Goal: Ask a question: Seek information or help from site administrators or community

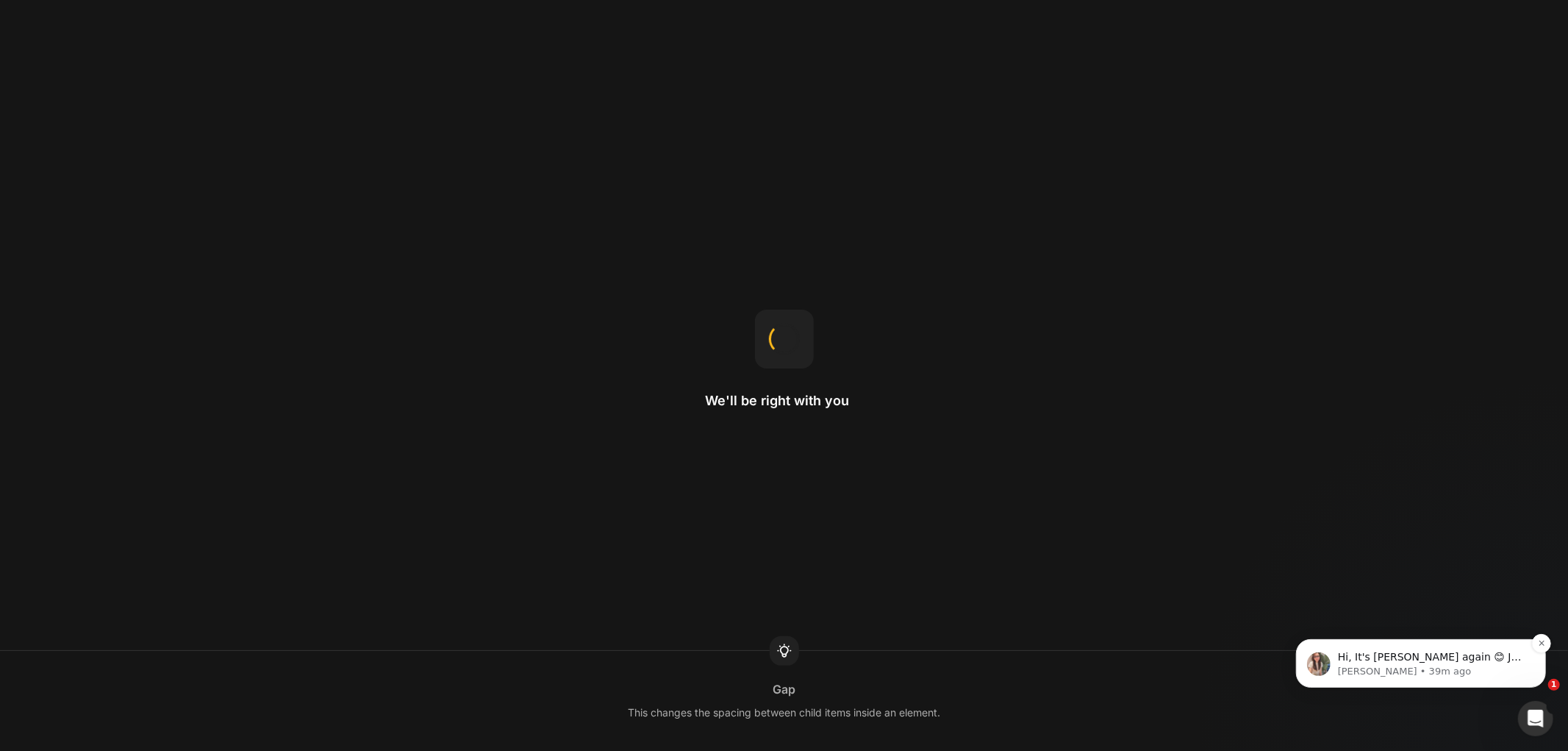
click at [1462, 660] on span "Hi, It's [PERSON_NAME] again 😊 Just want to follow up since I have not received…" at bounding box center [1432, 714] width 189 height 129
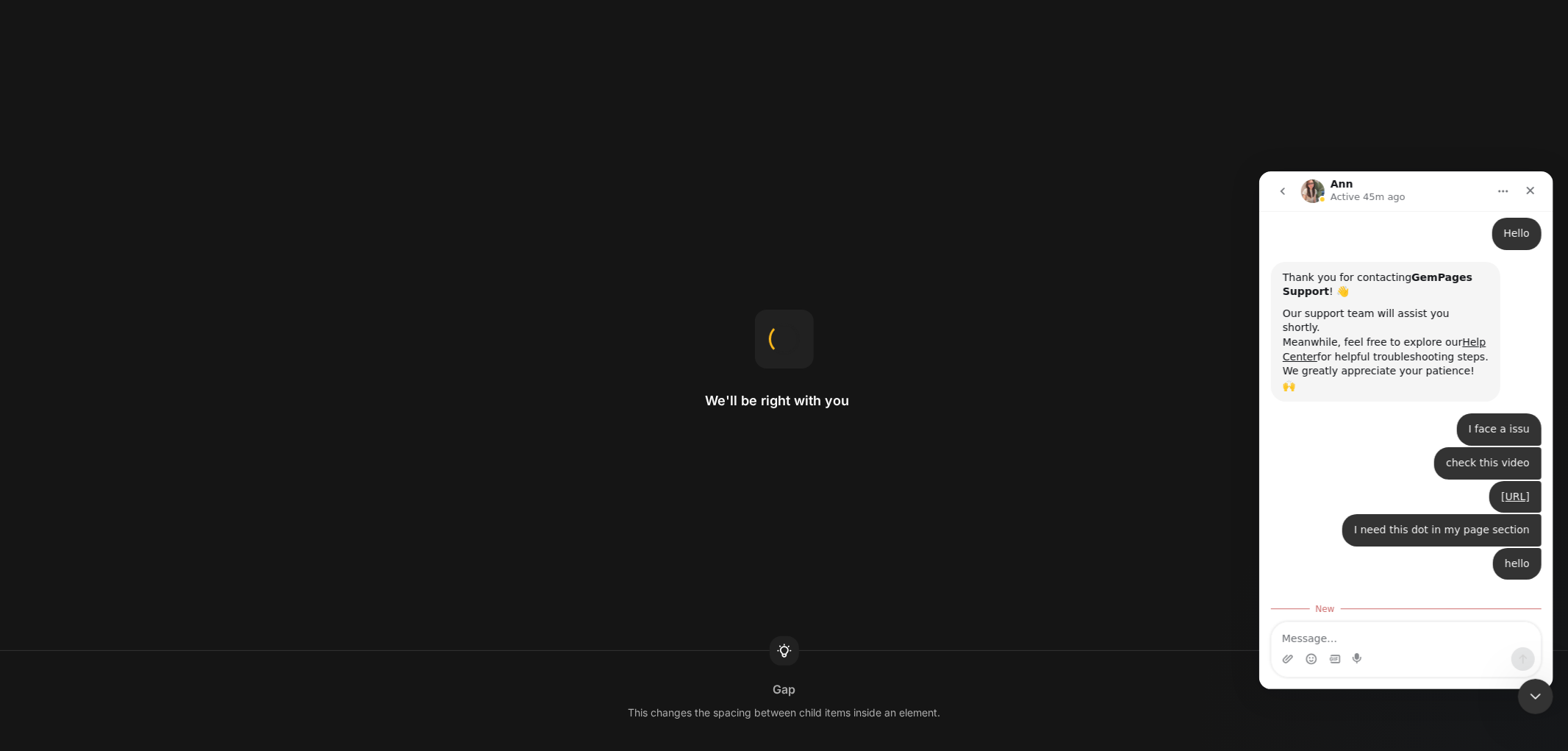
scroll to position [2, 0]
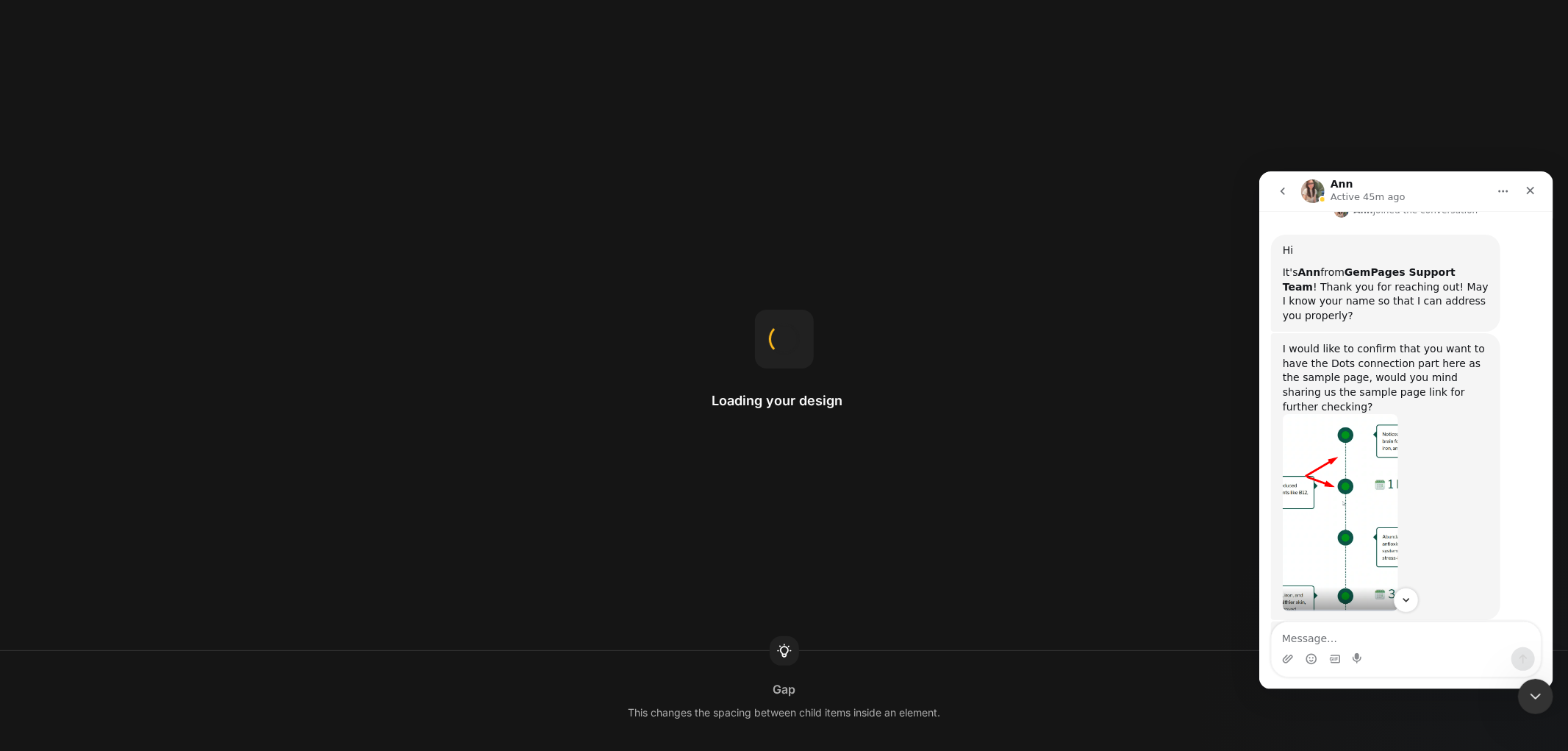
scroll to position [695, 0]
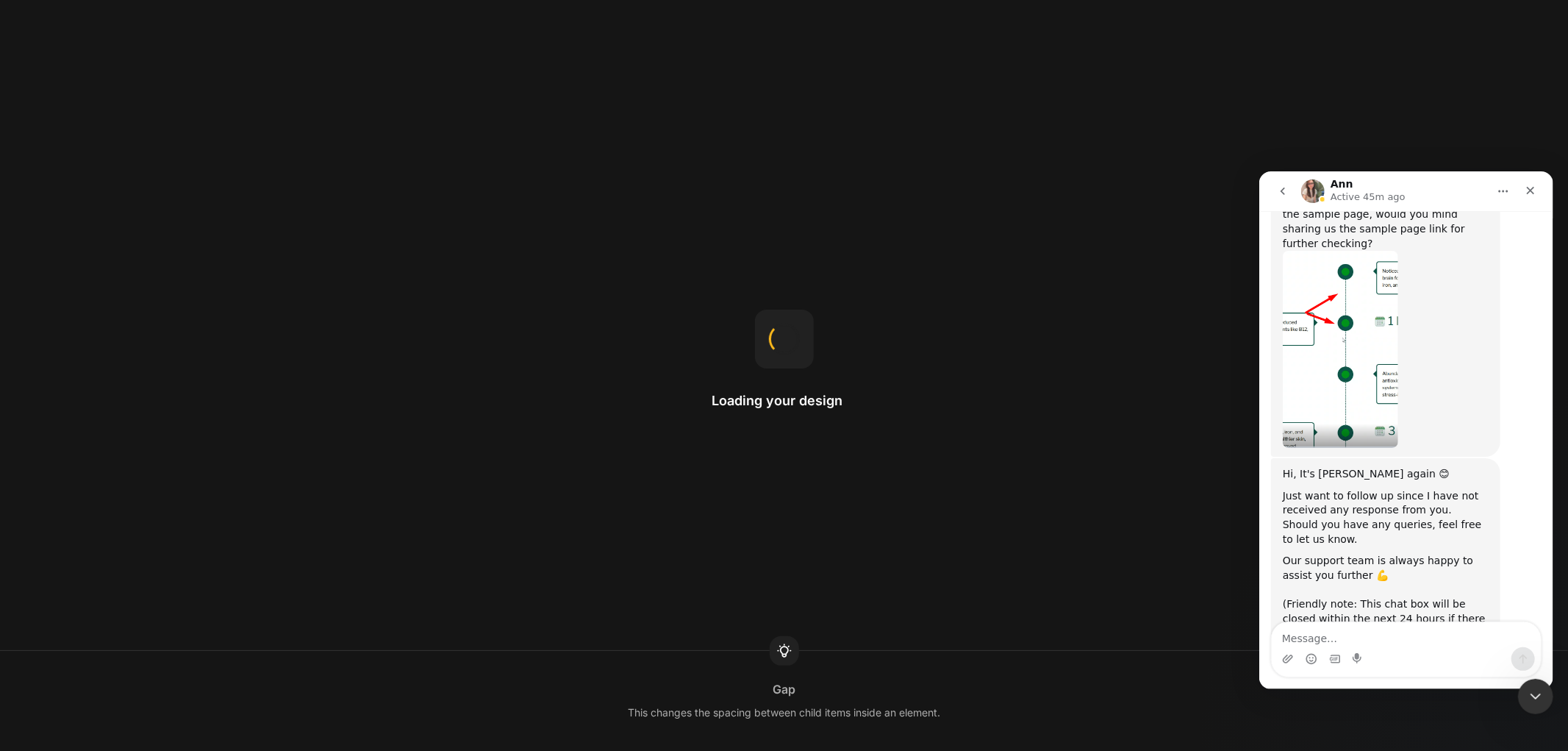
click at [1344, 638] on textarea "Message…" at bounding box center [1405, 633] width 269 height 25
type textarea "hello"
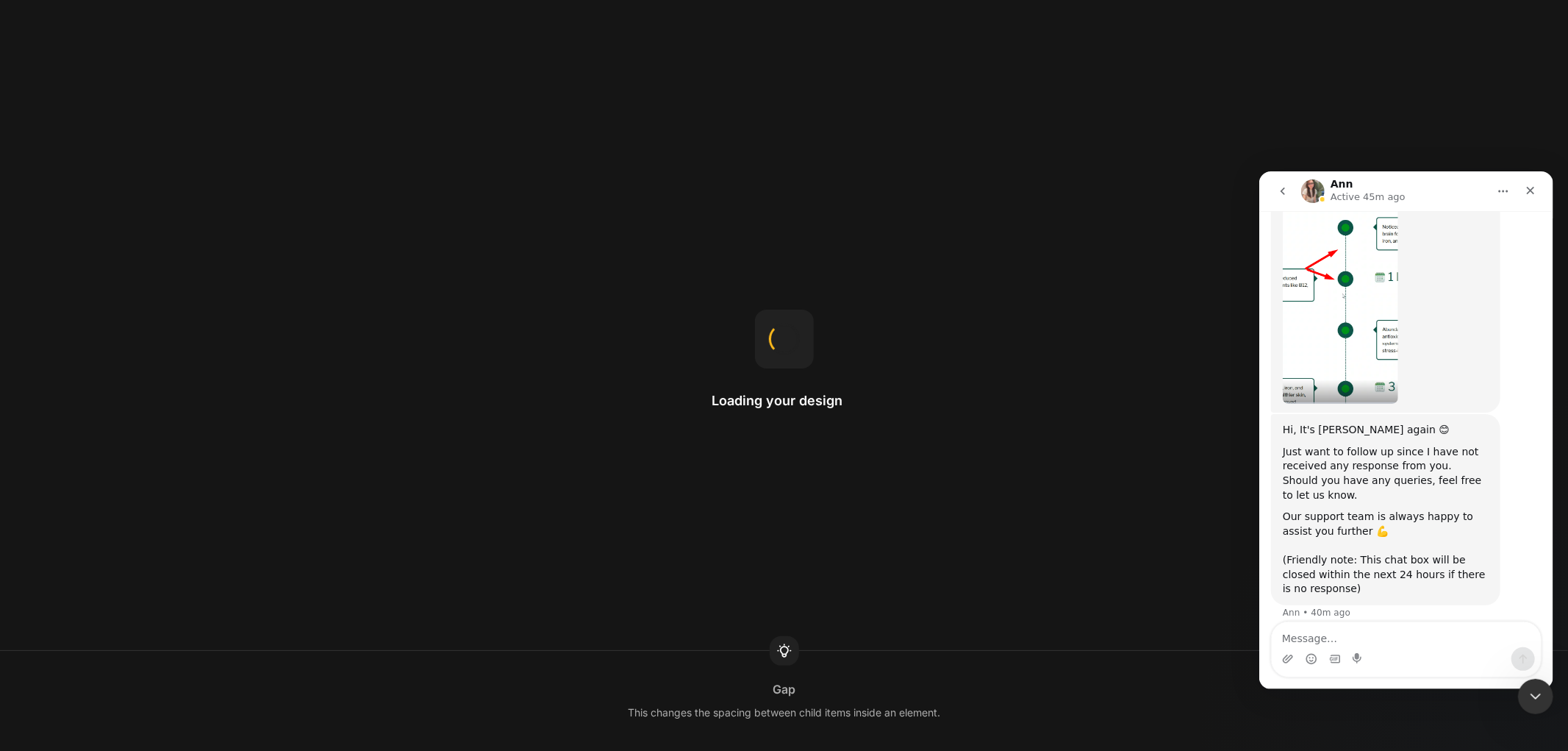
scroll to position [738, 0]
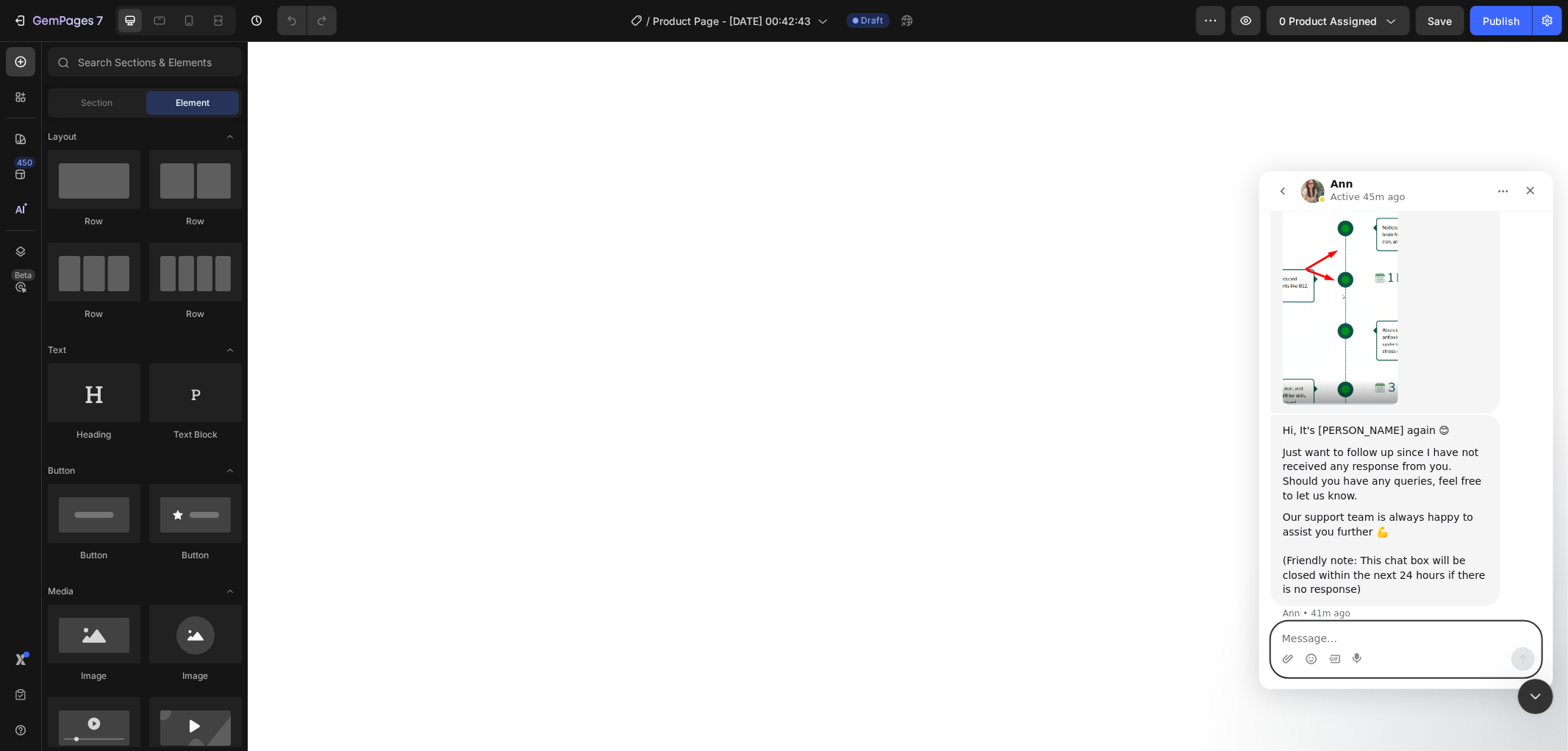
click at [1339, 631] on textarea "Message…" at bounding box center [1405, 633] width 269 height 25
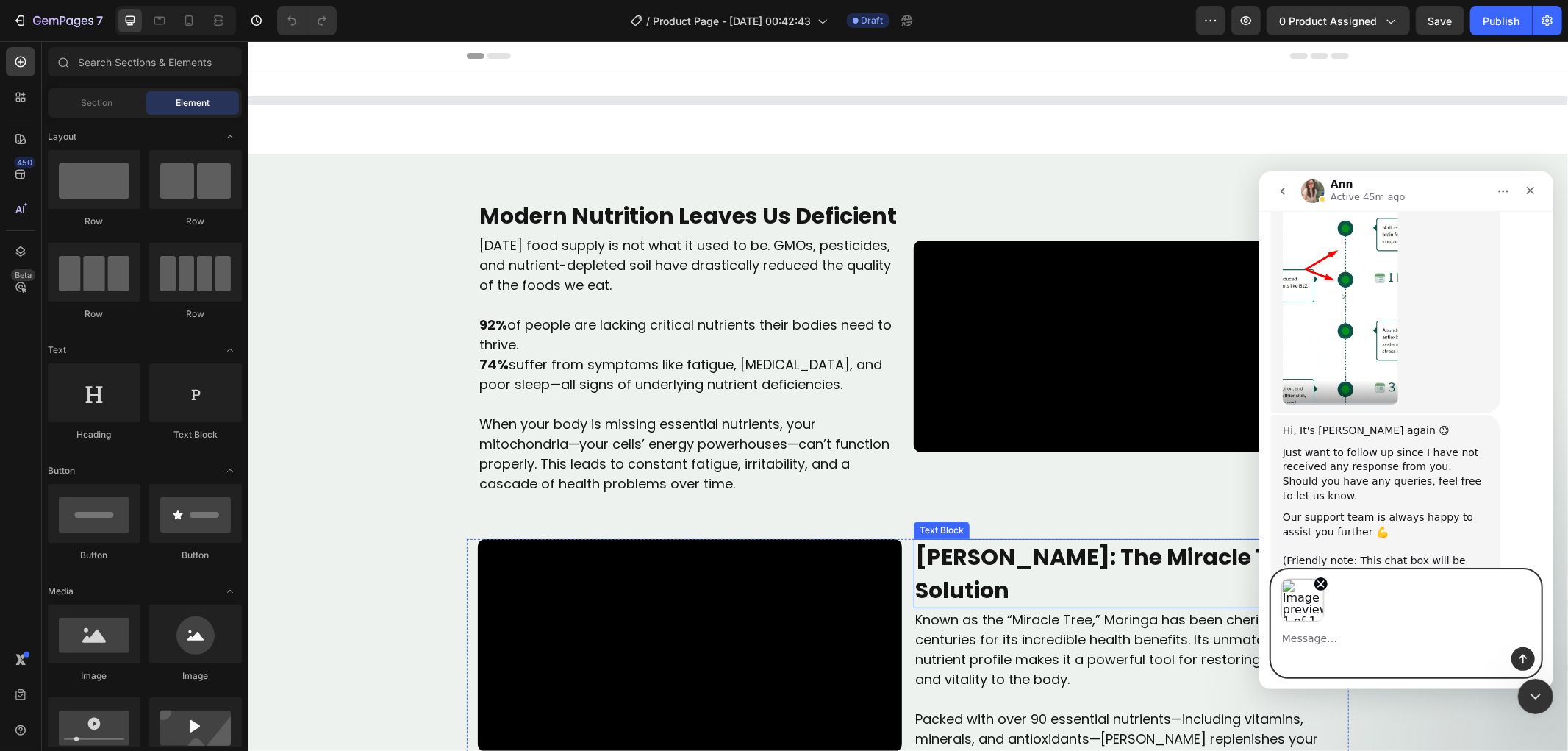
scroll to position [791, 0]
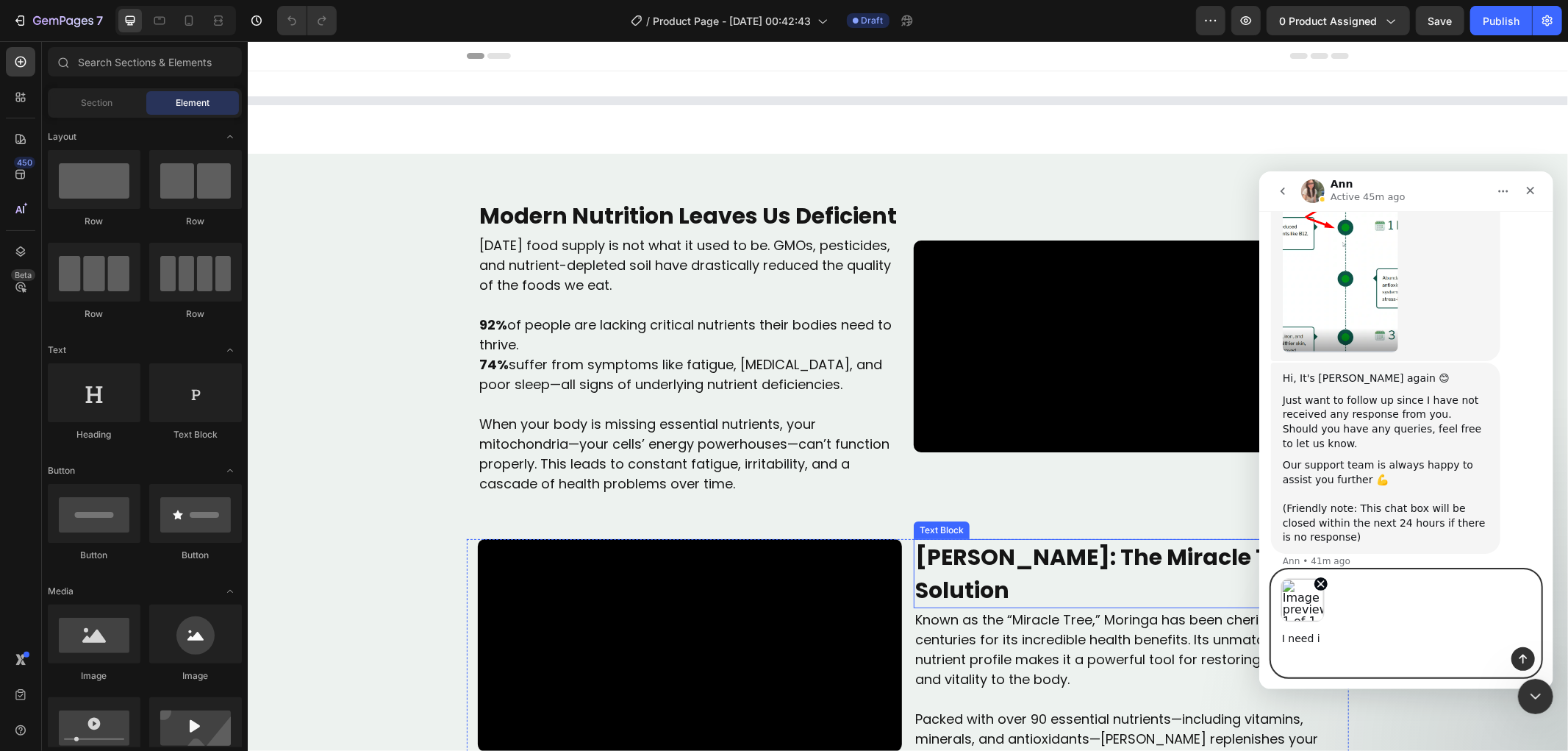
type textarea "I need it"
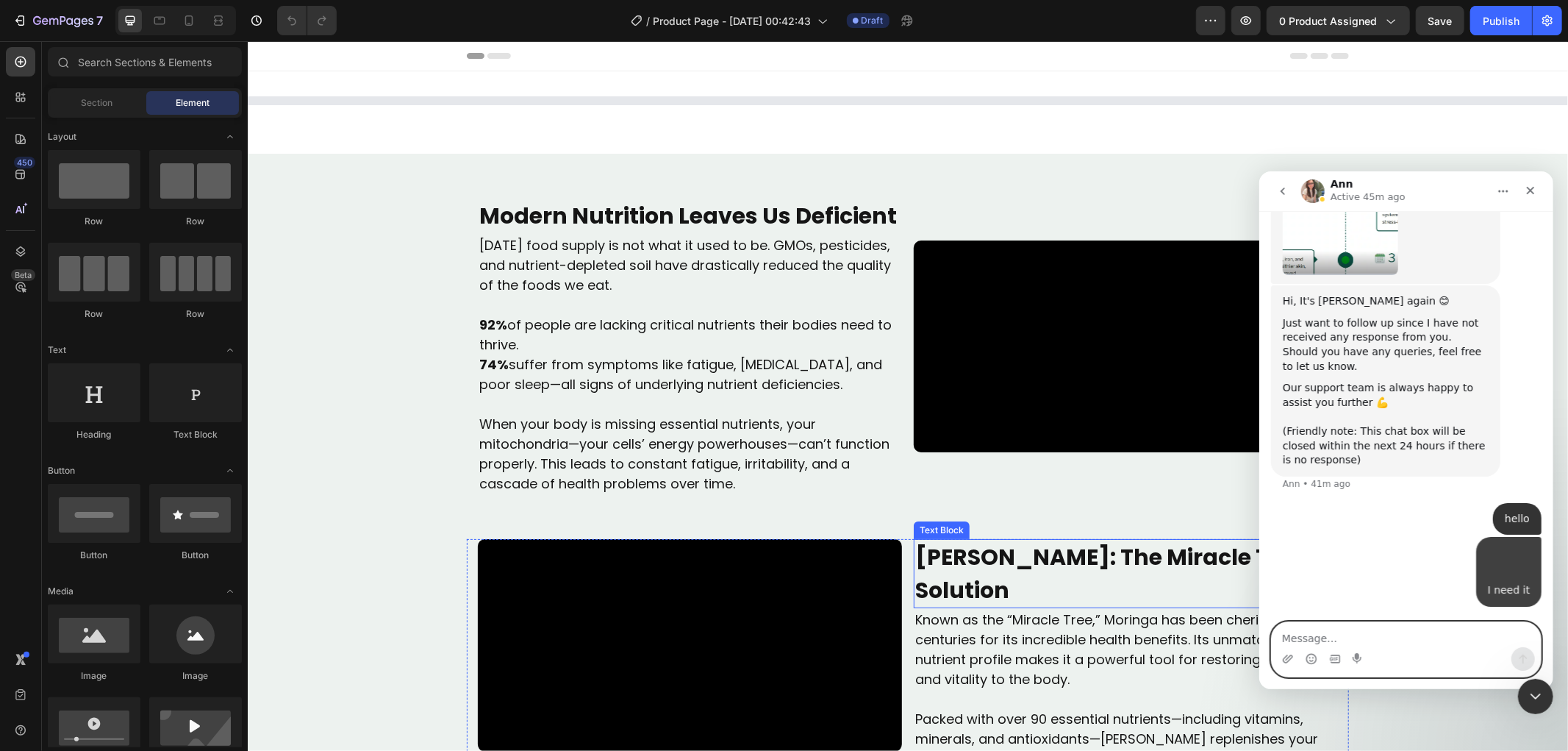
scroll to position [920, 0]
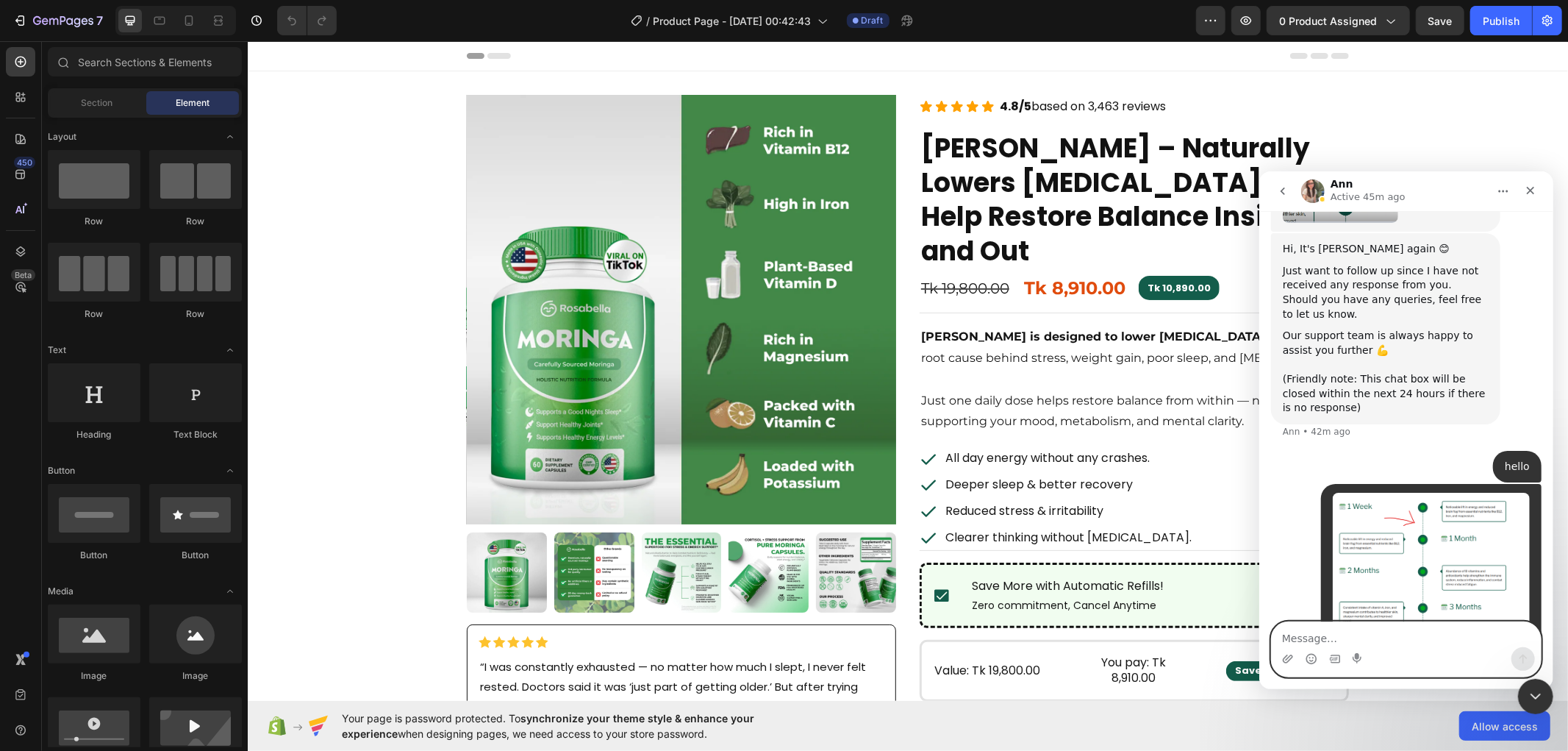
click at [1330, 643] on textarea "Message…" at bounding box center [1405, 633] width 269 height 25
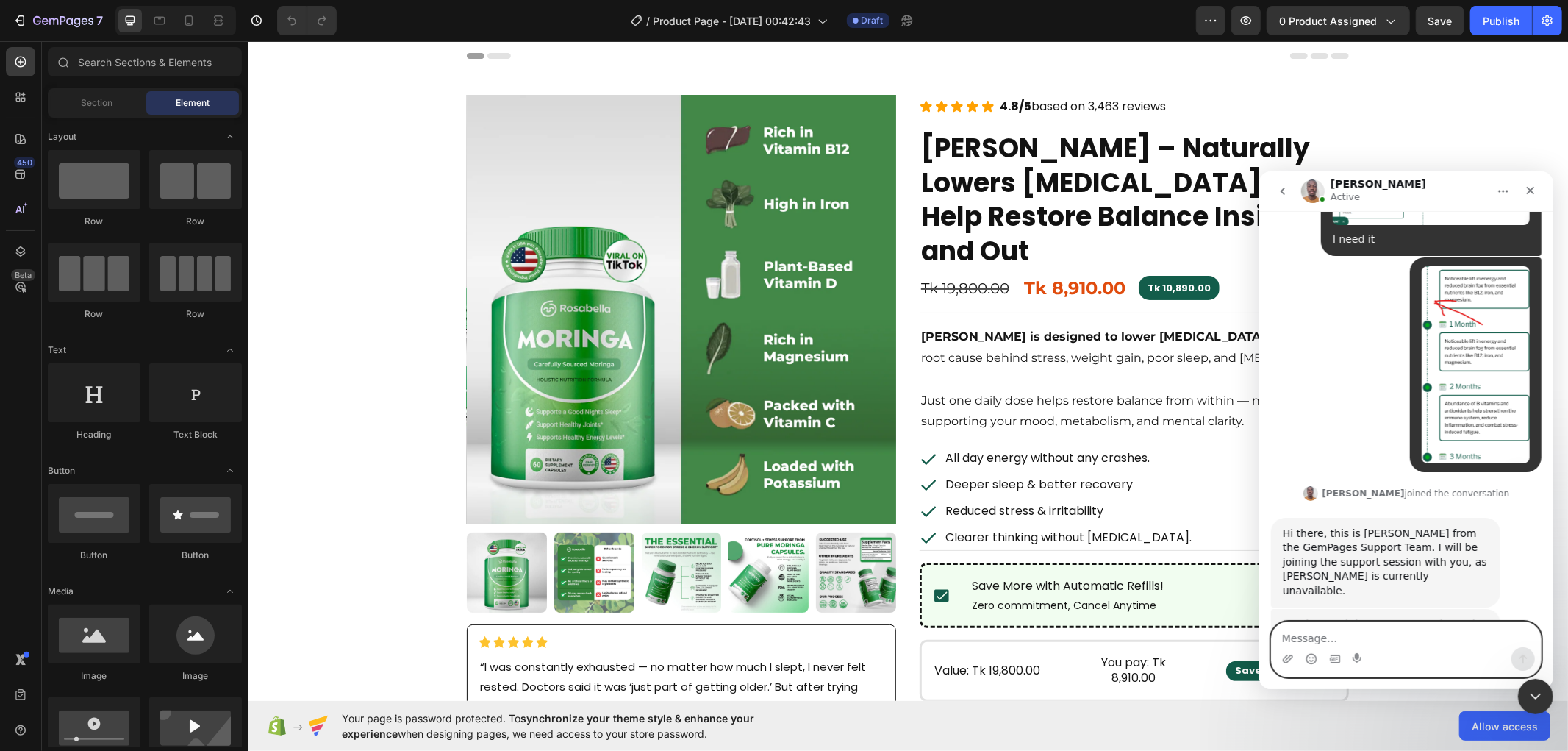
scroll to position [1597, 0]
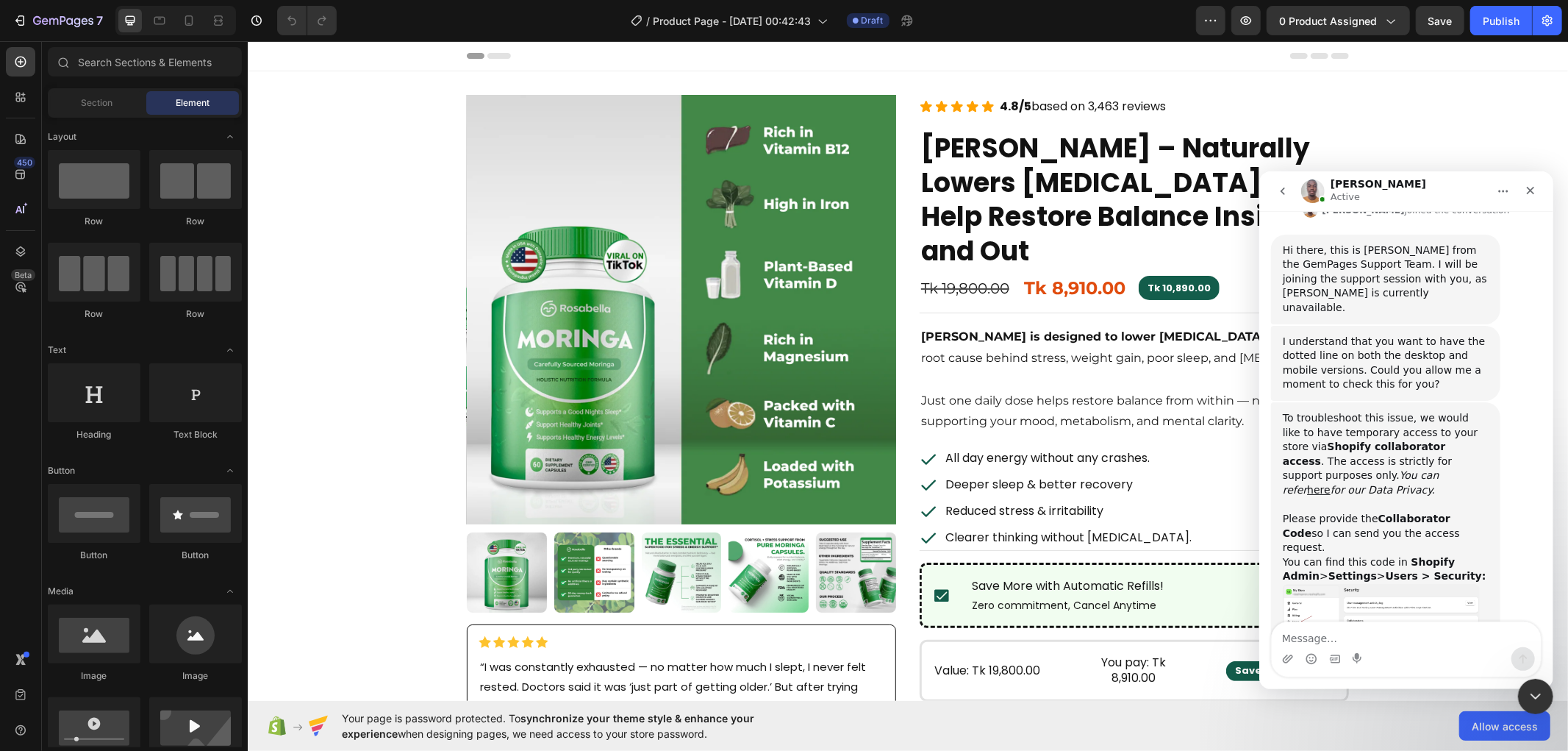
click at [1424, 583] on img "Brian says…" at bounding box center [1380, 622] width 197 height 78
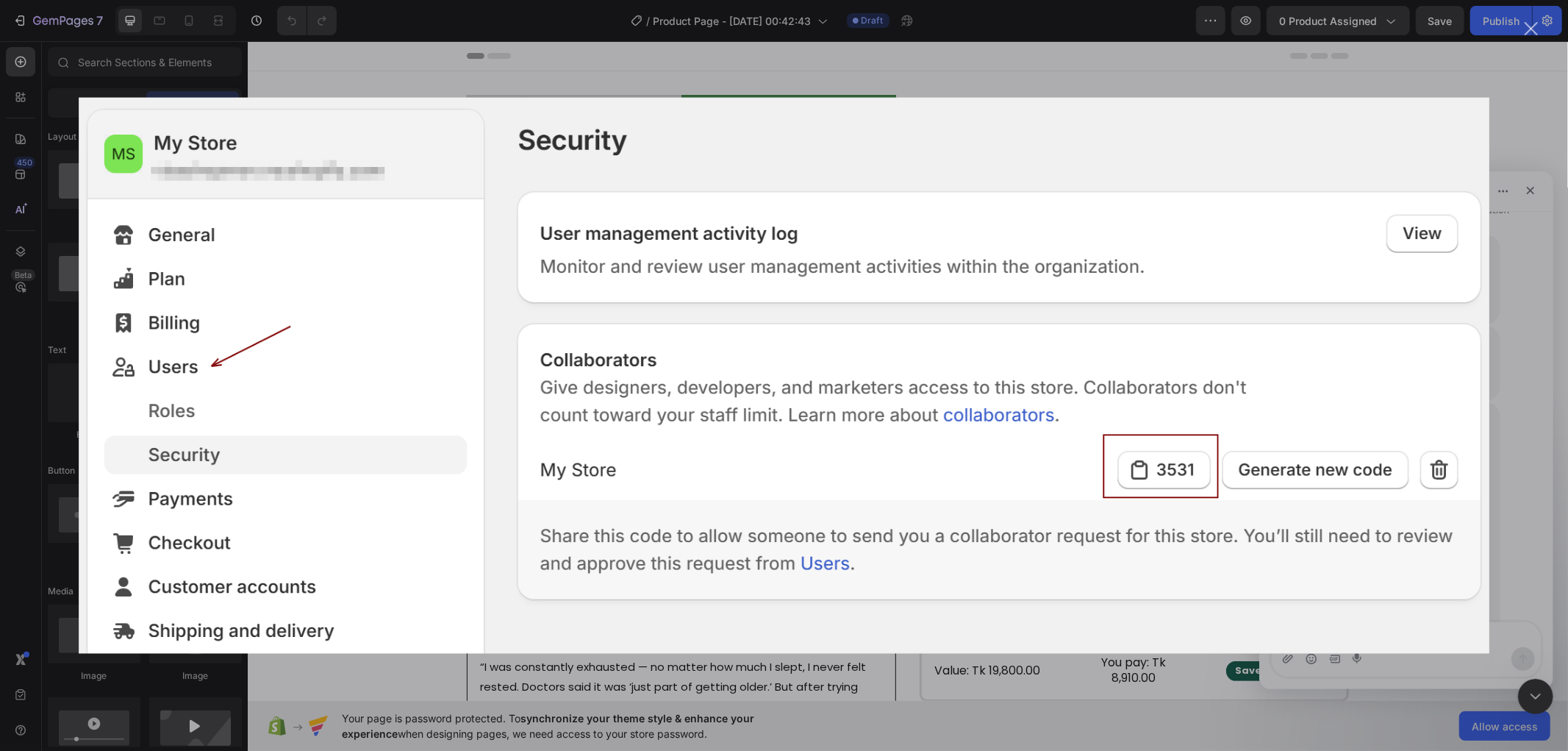
click at [1494, 290] on div "Intercom messenger" at bounding box center [784, 376] width 1568 height 751
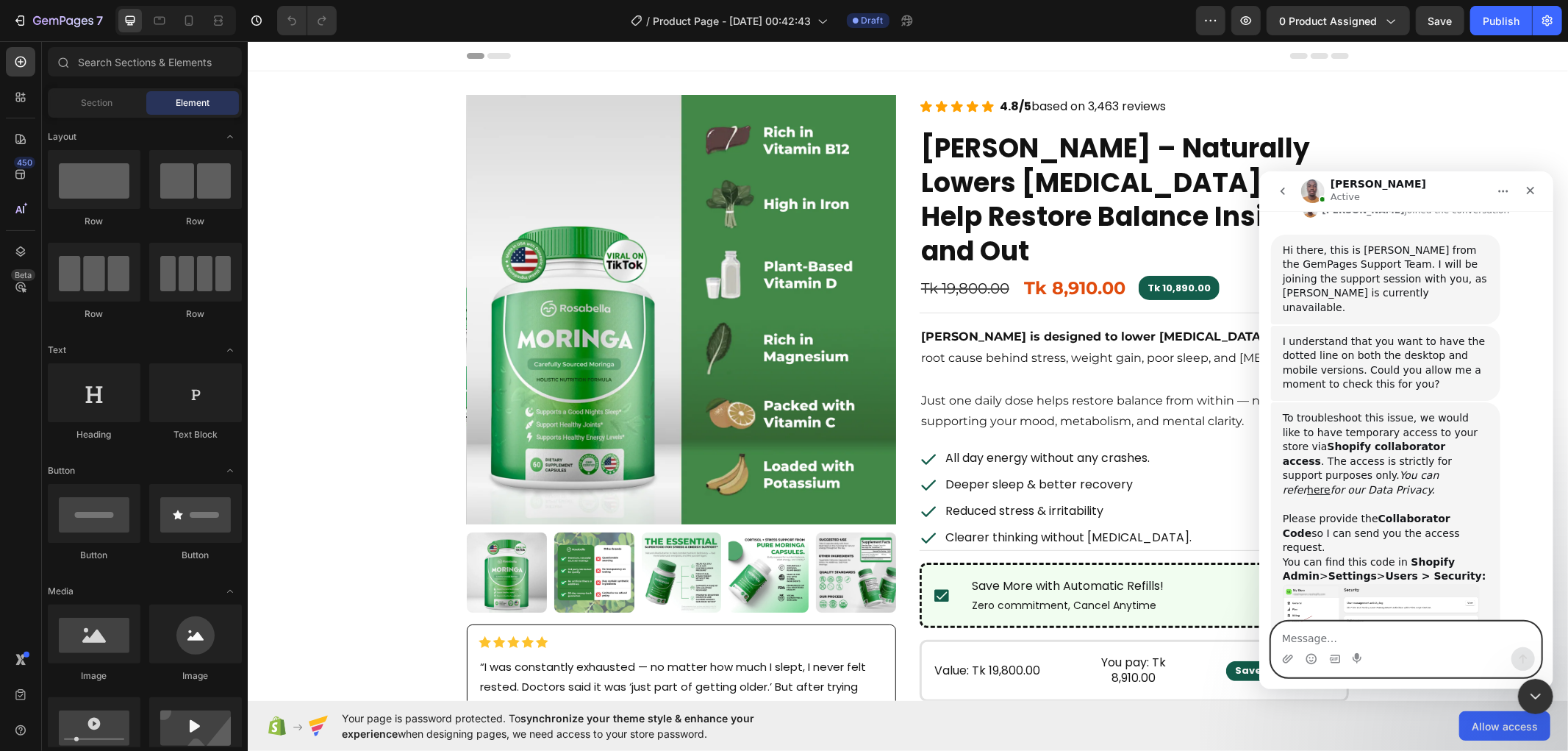
click at [1374, 627] on textarea "Message…" at bounding box center [1405, 633] width 269 height 25
paste textarea "1695"
type textarea "1695"
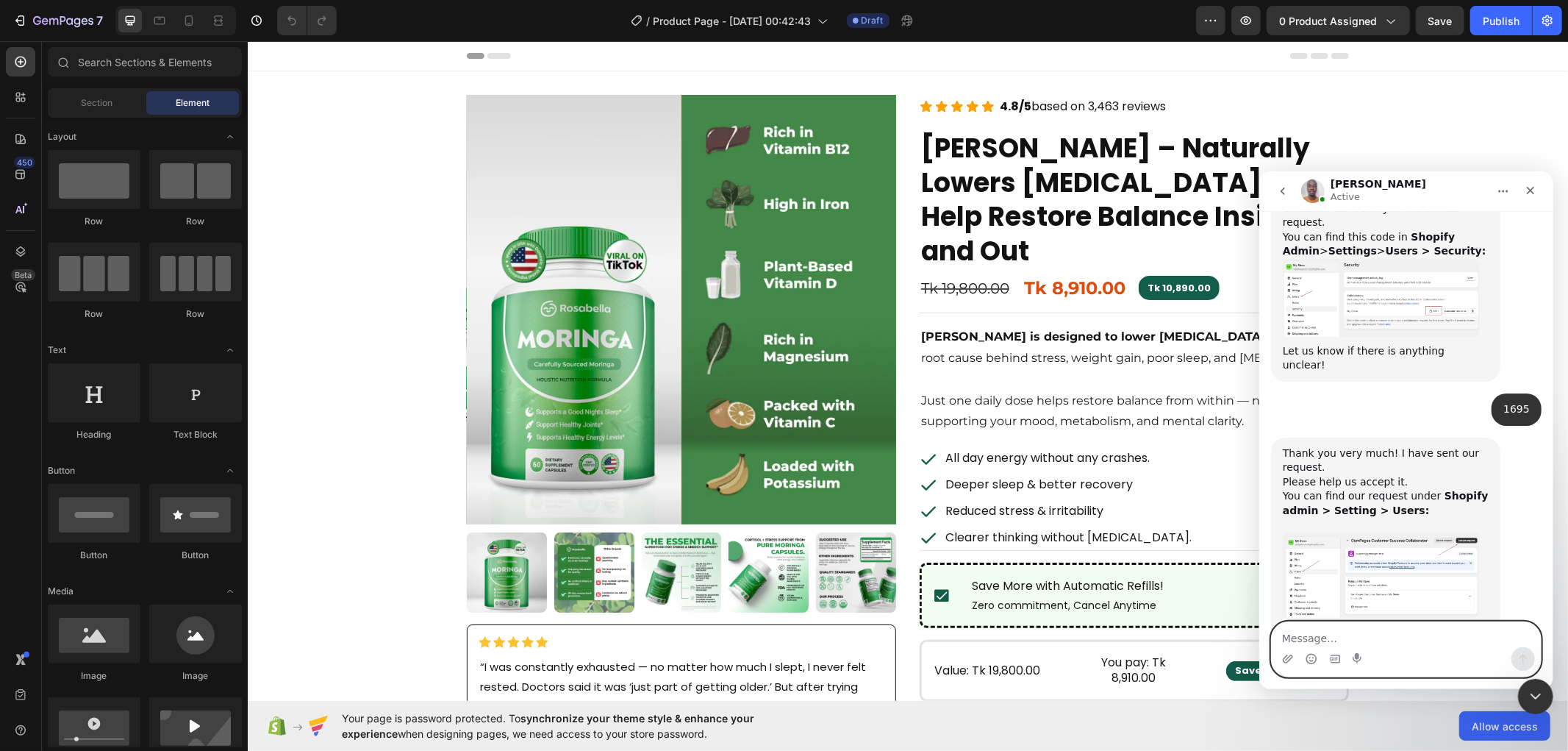
scroll to position [1935, 0]
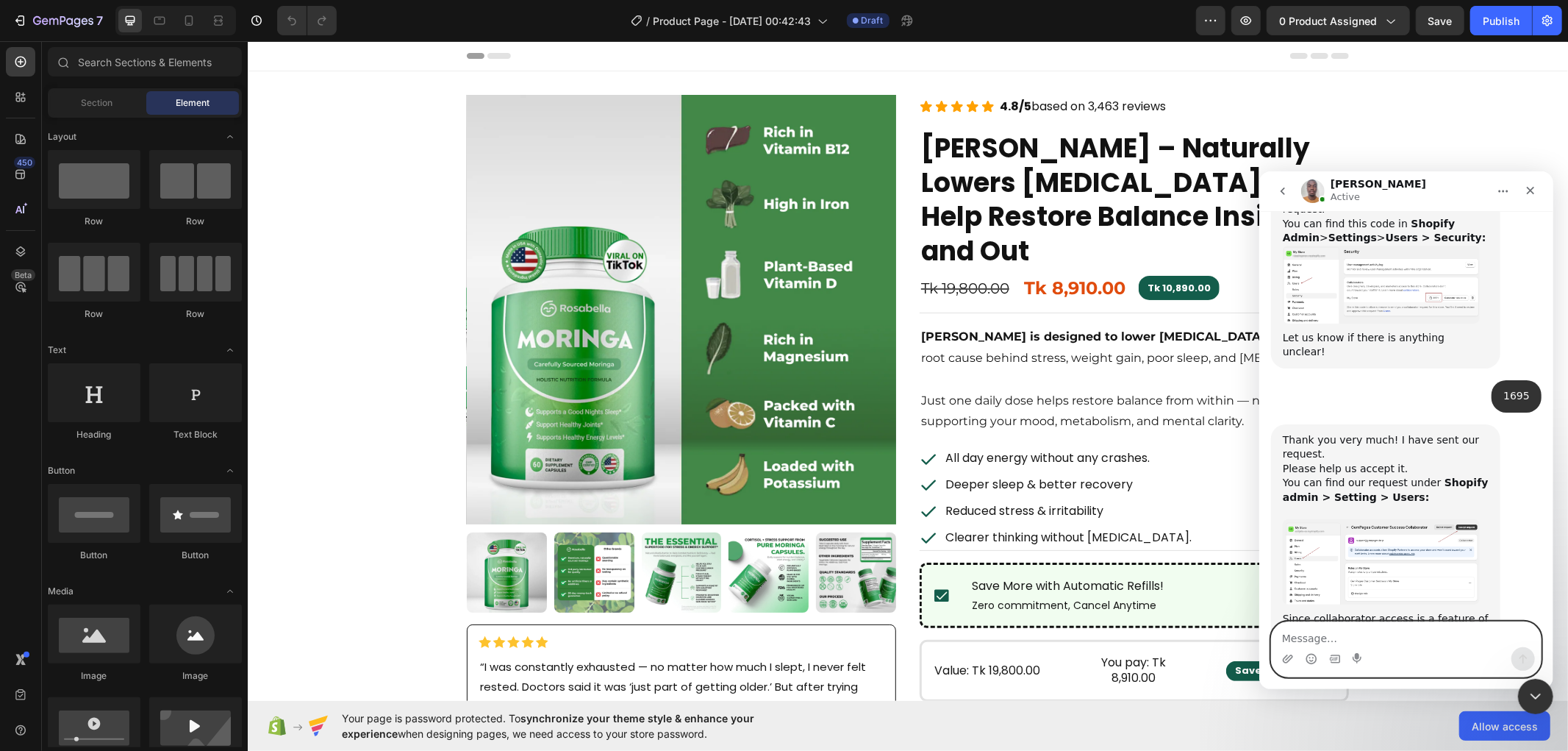
click at [1316, 638] on textarea "Message…" at bounding box center [1405, 633] width 269 height 25
type textarea "i accept it"
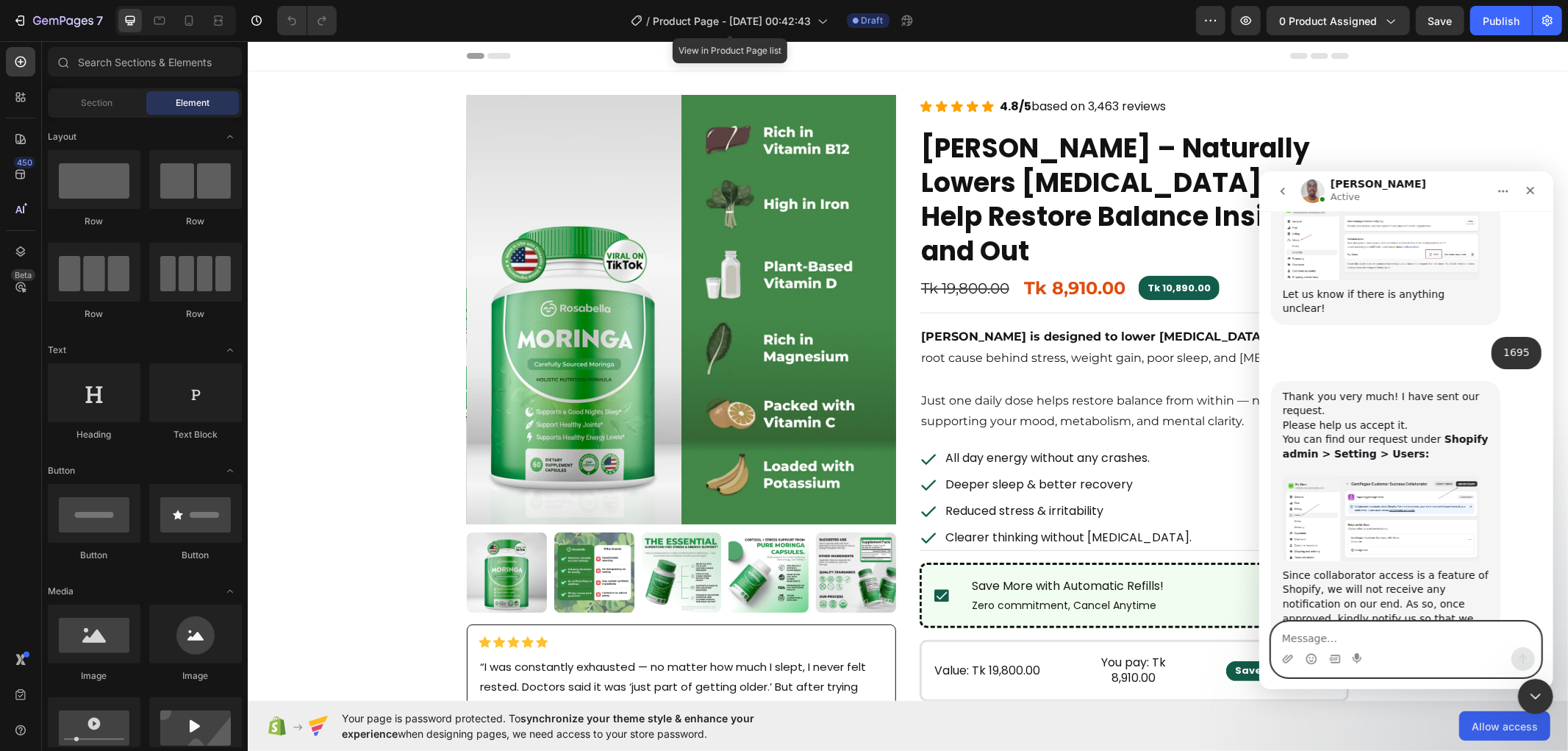
scroll to position [2037, 0]
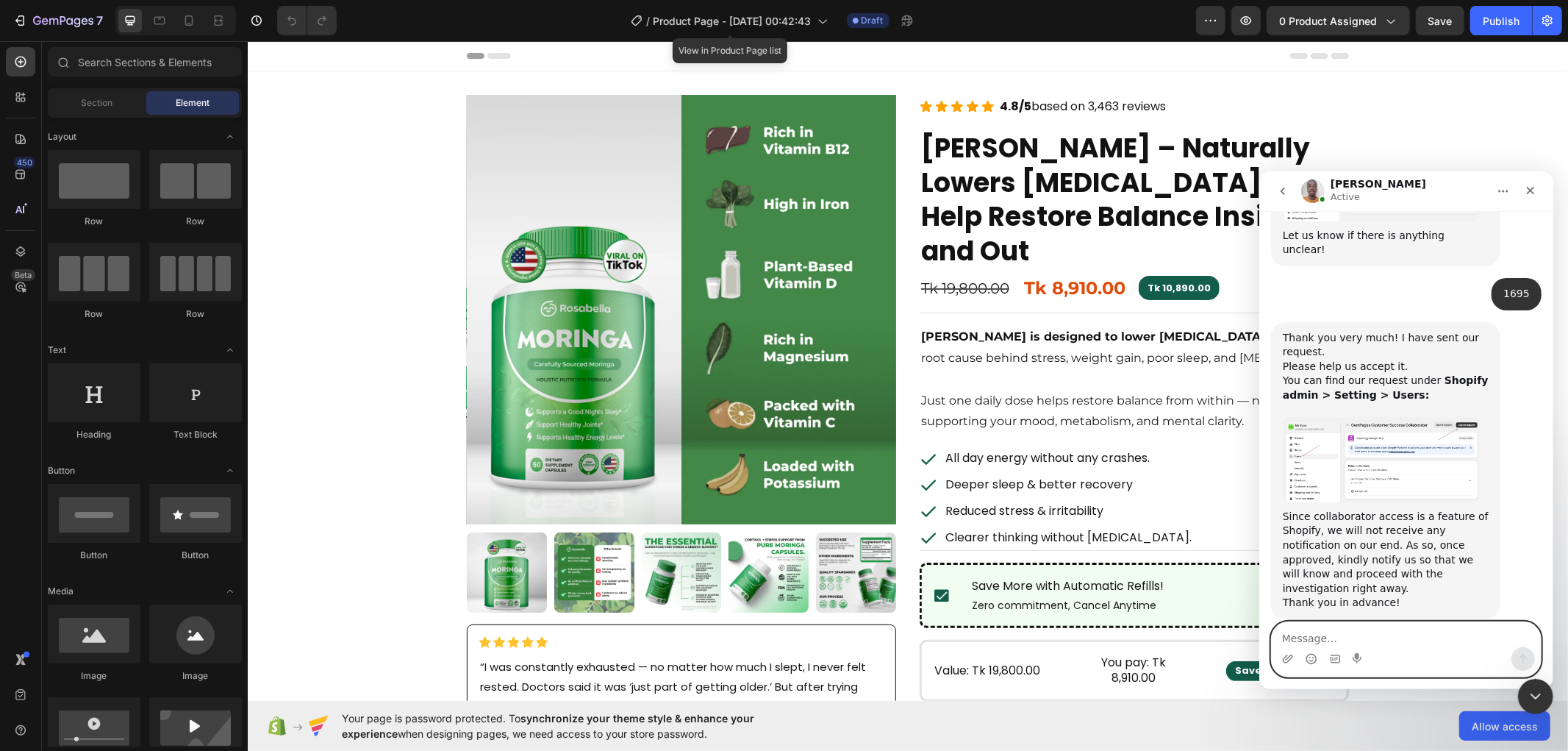
click at [1305, 627] on textarea "Message…" at bounding box center [1405, 633] width 269 height 25
type textarea "Okay"
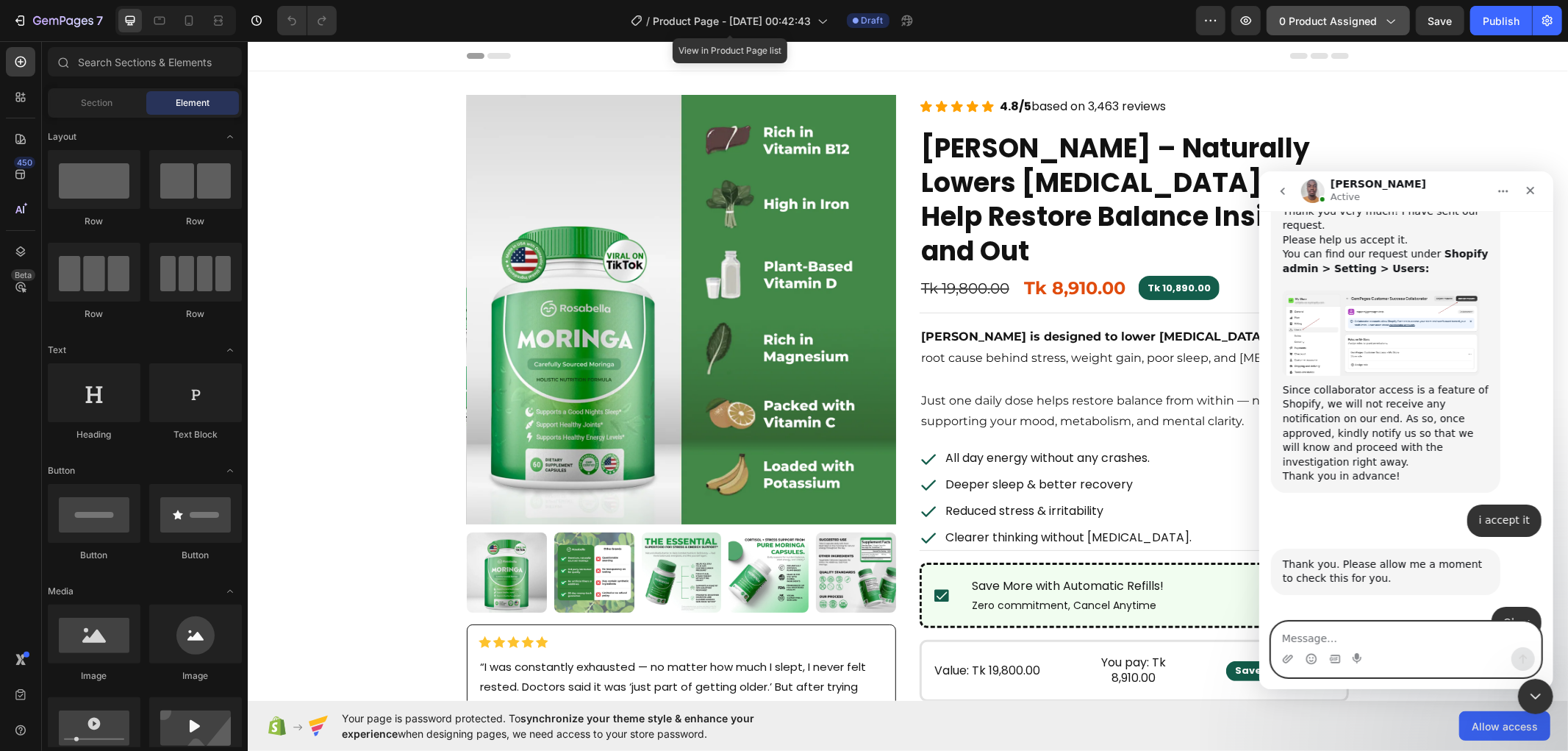
scroll to position [2305, 0]
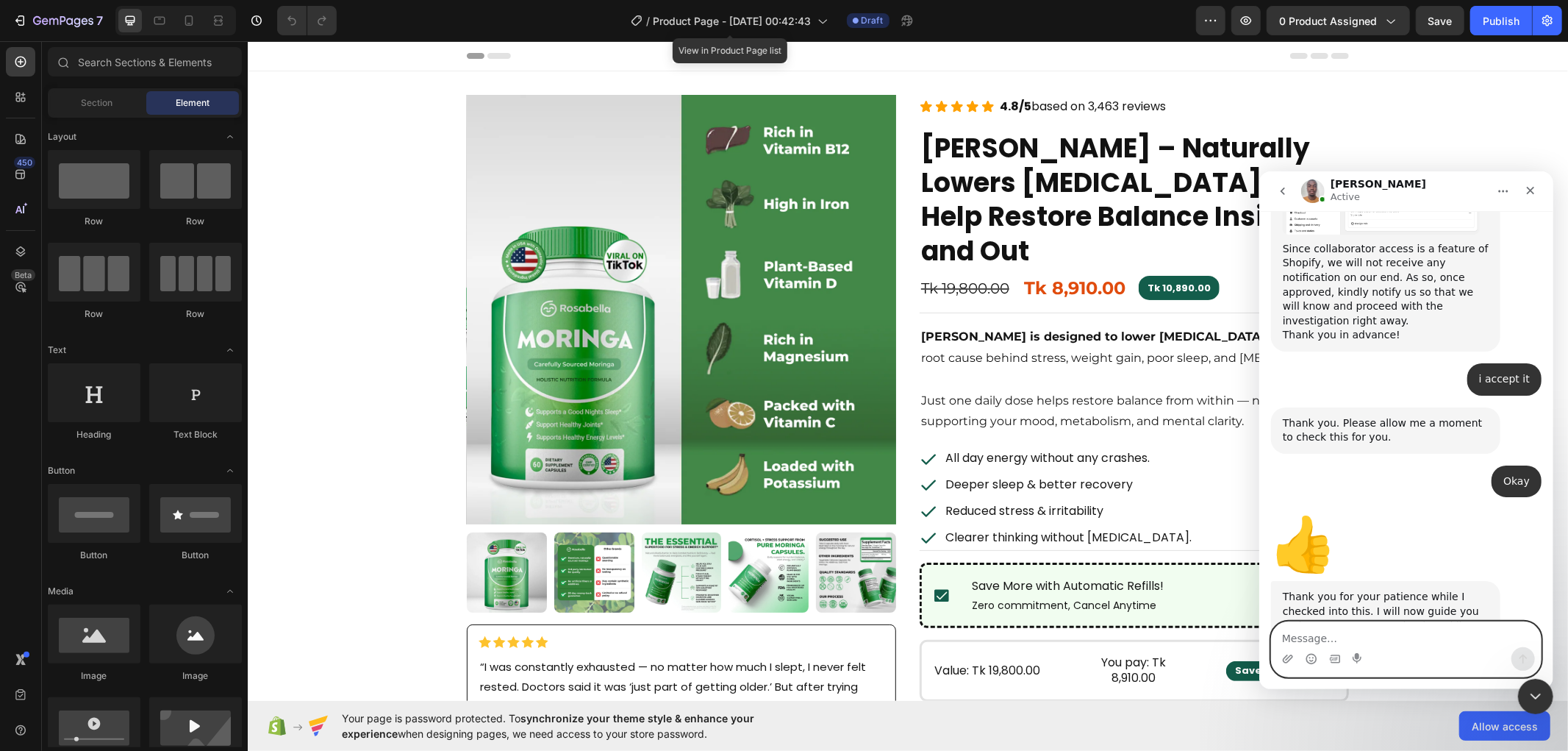
click at [1344, 633] on textarea "Message…" at bounding box center [1405, 633] width 269 height 25
type textarea "Okay"
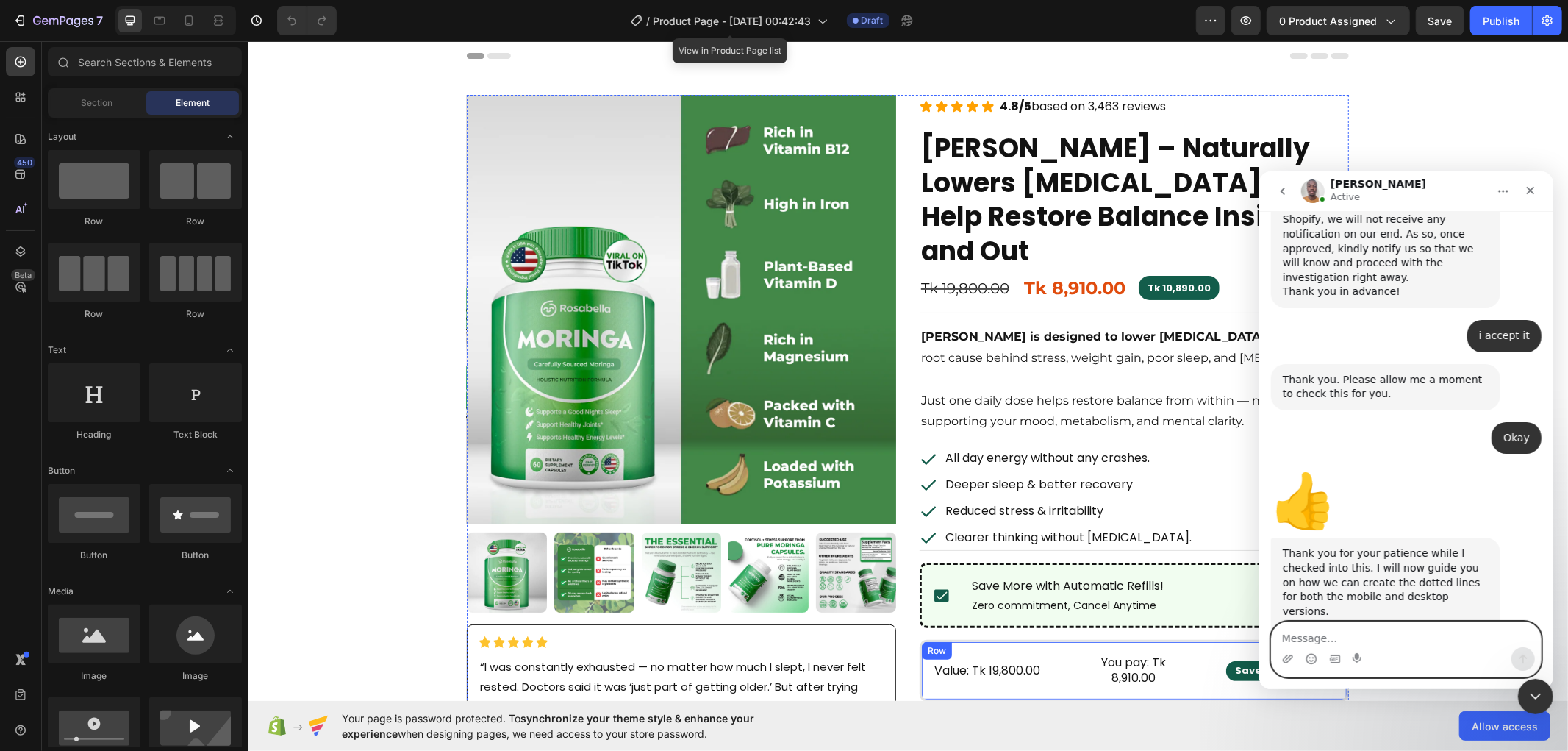
scroll to position [2407, 0]
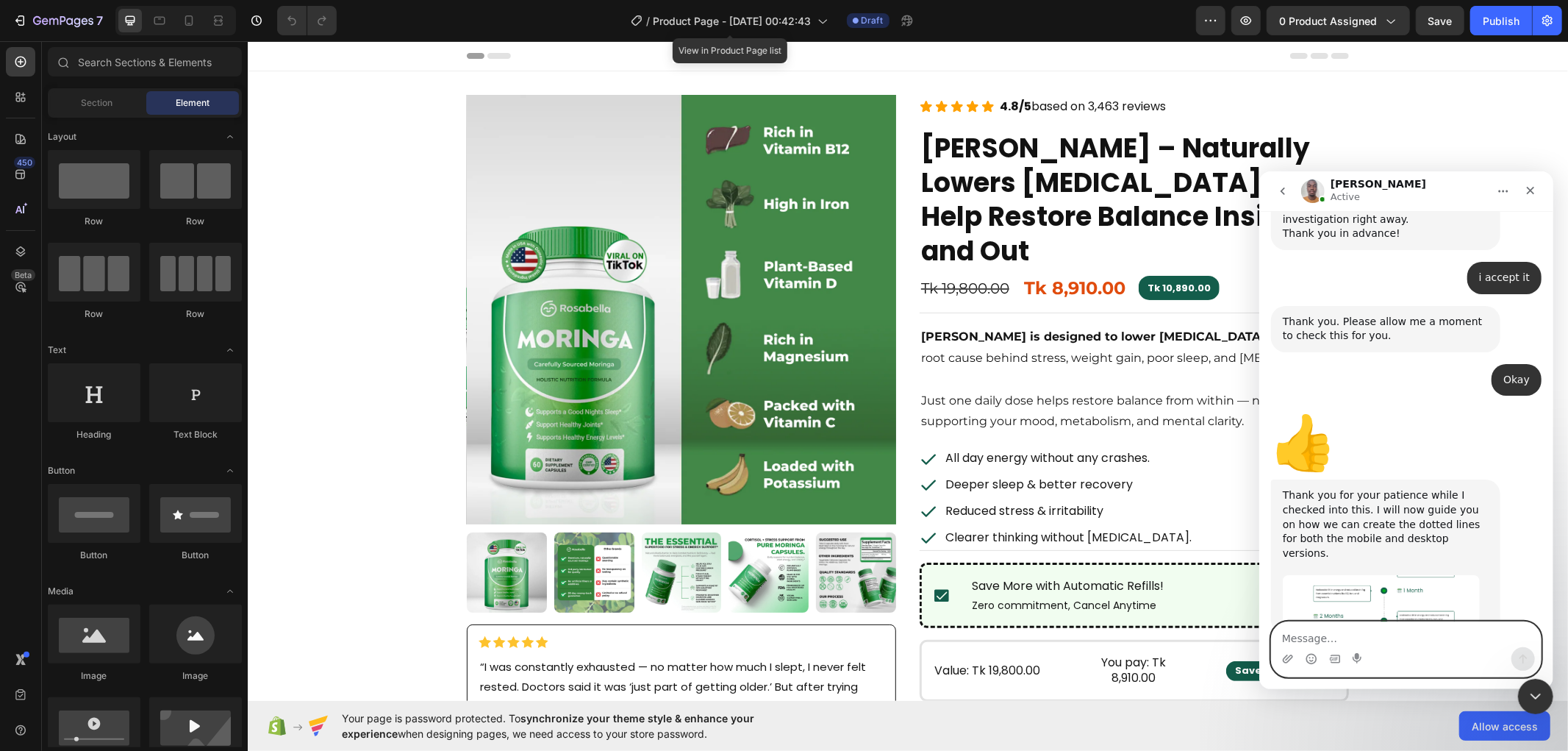
click at [1355, 634] on textarea "Message…" at bounding box center [1405, 633] width 269 height 25
type textarea "sure"
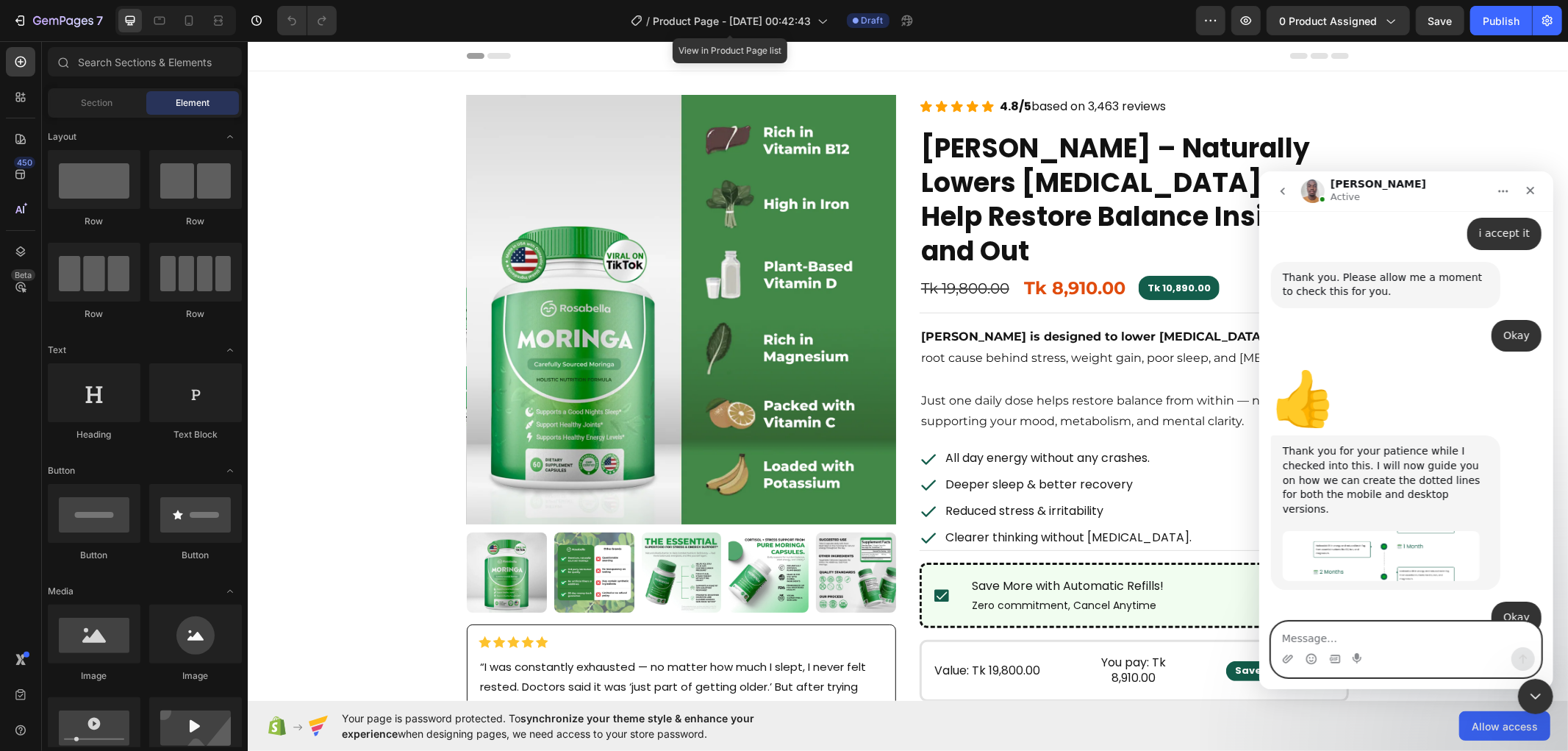
scroll to position [2494, 0]
